Goal: Transaction & Acquisition: Purchase product/service

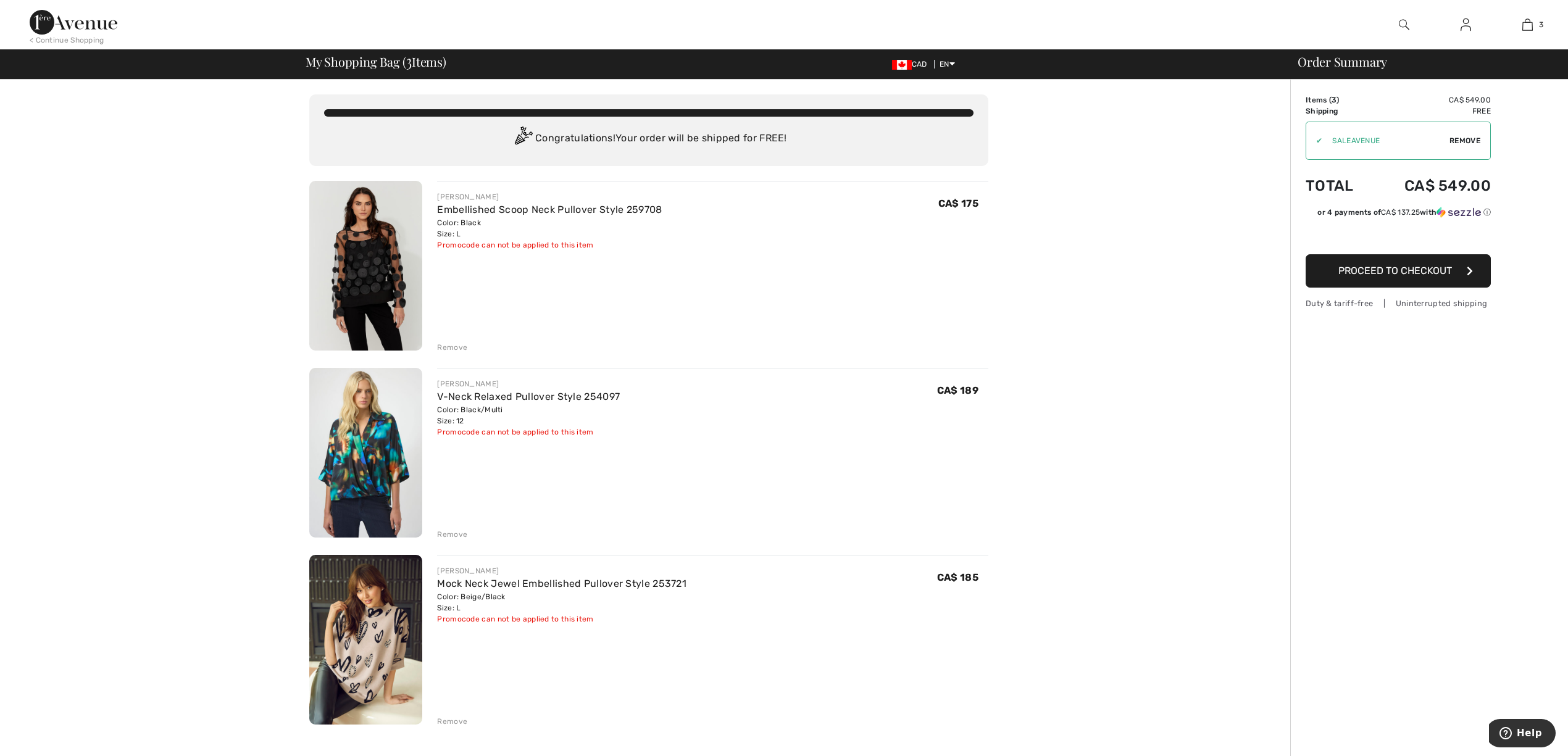
click at [1366, 269] on span "Proceed to Checkout" at bounding box center [1395, 270] width 114 height 12
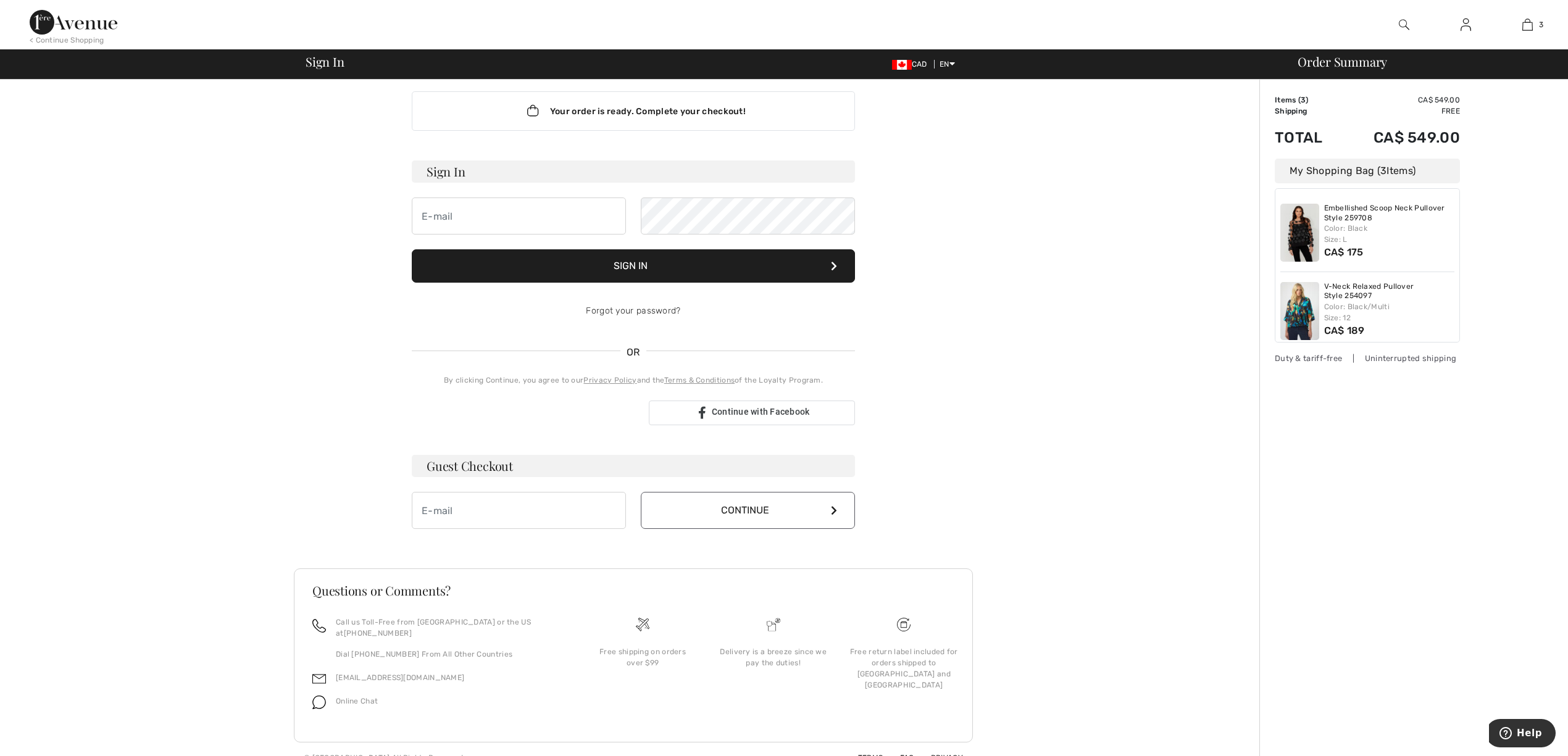
scroll to position [20, 0]
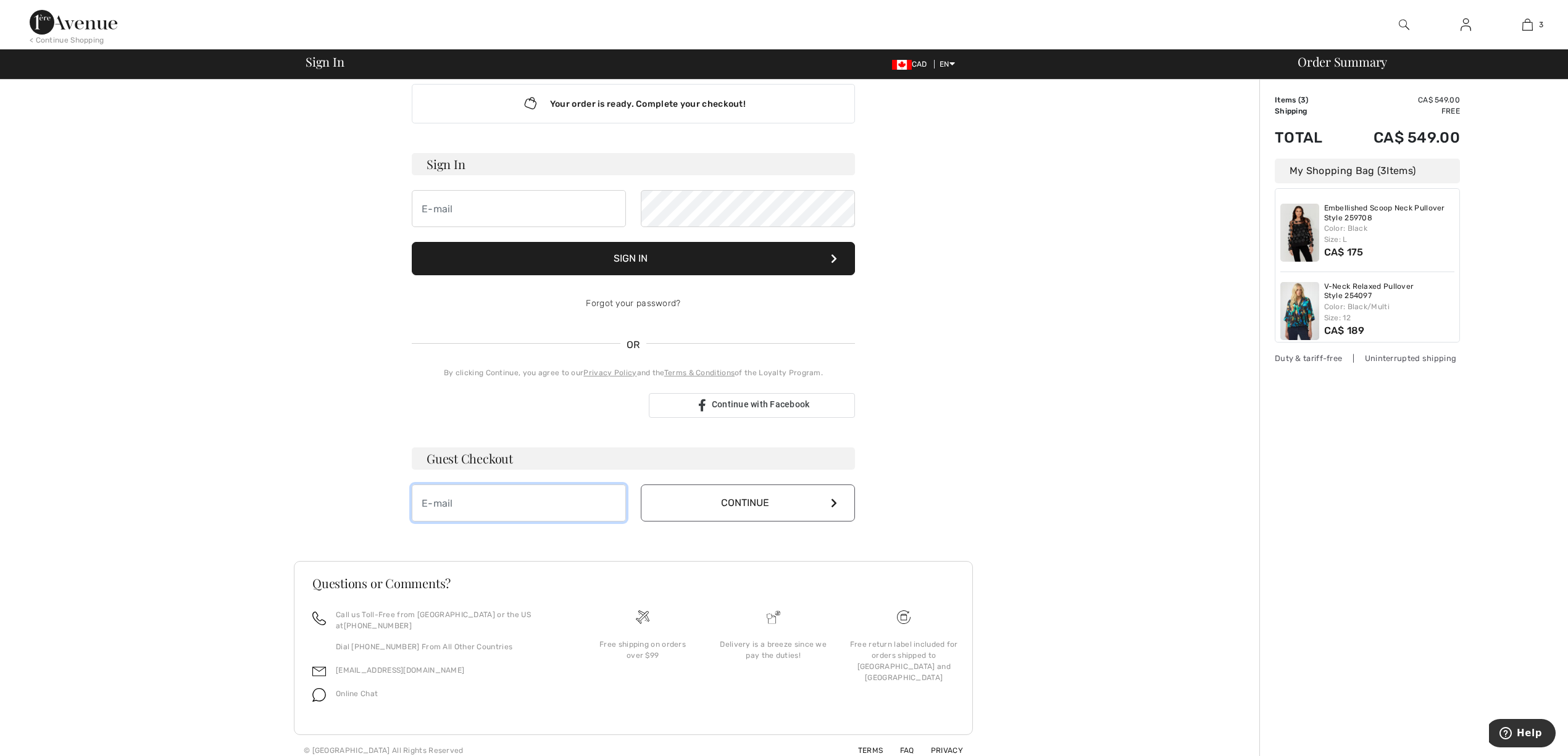
click at [542, 499] on input "email" at bounding box center [519, 502] width 214 height 37
type input "bnewmeyer@gtgr.ca"
click at [705, 509] on button "Continue" at bounding box center [747, 502] width 214 height 37
